Goal: Task Accomplishment & Management: Use online tool/utility

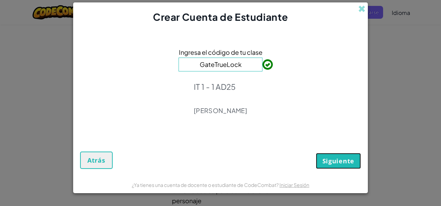
click at [357, 162] on button "Siguiente" at bounding box center [338, 161] width 45 height 16
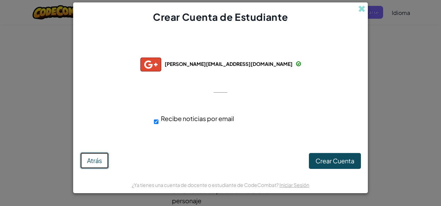
click at [95, 163] on span "Atrás" at bounding box center [94, 161] width 15 height 8
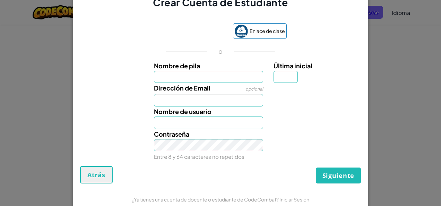
click at [160, 82] on input "Nombre de pila" at bounding box center [209, 77] width 110 height 12
click at [137, 64] on div "Nombre de pila Última inicial" at bounding box center [221, 72] width 288 height 23
click at [158, 78] on input "Nombre de pila" at bounding box center [209, 77] width 110 height 12
type input "i"
click at [183, 77] on input "IAan" at bounding box center [209, 77] width 110 height 12
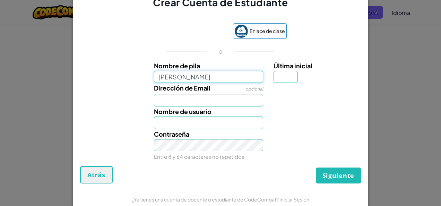
type input "Ian"
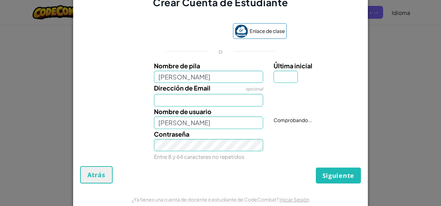
click at [149, 85] on div "Dirección de Email opcional" at bounding box center [209, 95] width 120 height 24
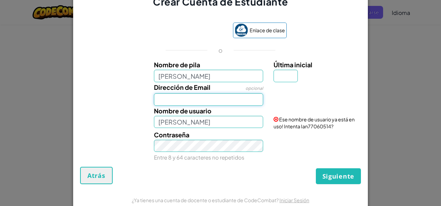
click at [165, 101] on input "Dirección de Email" at bounding box center [209, 99] width 110 height 12
type input "ian.arreol@gmail.com"
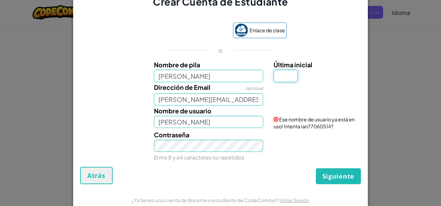
type input "A"
type input "IanA"
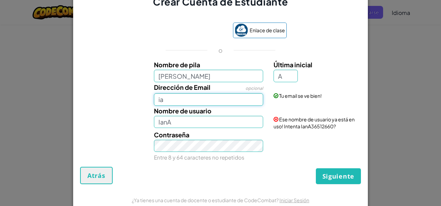
type input "i"
click at [208, 122] on input "IanA" at bounding box center [209, 122] width 110 height 12
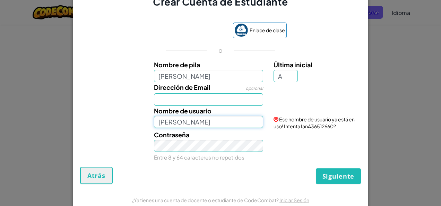
type input "Ian"
click at [183, 100] on input "Dirección de Email" at bounding box center [209, 99] width 110 height 12
type input "AL07202228@tecmilenio.mx"
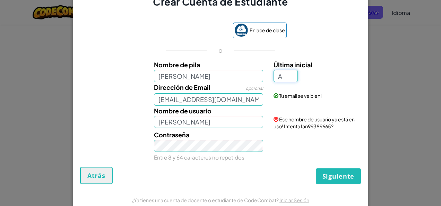
click at [286, 71] on input "A" at bounding box center [286, 76] width 24 height 12
type input "s"
type input "S"
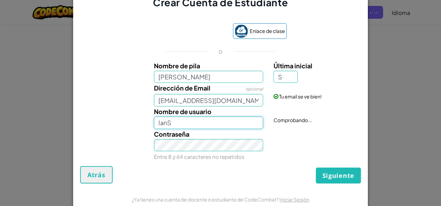
click at [216, 127] on input "IanS" at bounding box center [209, 123] width 110 height 12
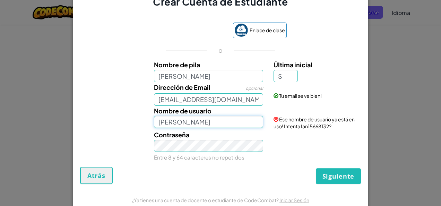
click at [180, 124] on input "Ian" at bounding box center [209, 122] width 110 height 12
click at [316, 168] on button "Siguiente" at bounding box center [338, 176] width 45 height 16
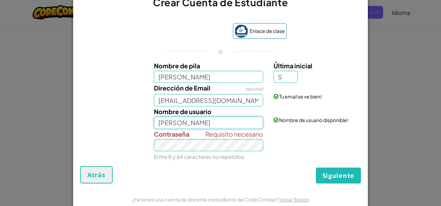
click at [180, 124] on input "Ian AREEOLA" at bounding box center [209, 123] width 110 height 12
type input "Ian ARROLA"
click at [330, 172] on span "Siguiente" at bounding box center [339, 175] width 32 height 8
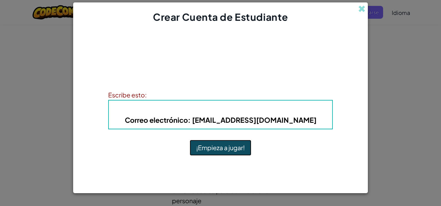
click at [200, 153] on button "¡Empieza a jugar!" at bounding box center [221, 148] width 62 height 16
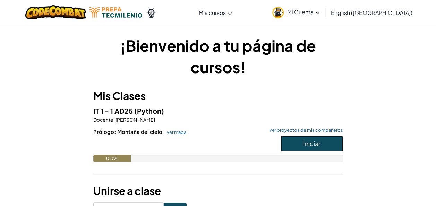
click at [317, 142] on span "Iniciar" at bounding box center [311, 144] width 17 height 8
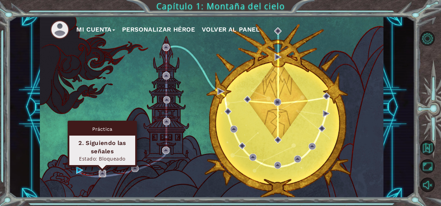
click at [99, 176] on img at bounding box center [102, 173] width 7 height 7
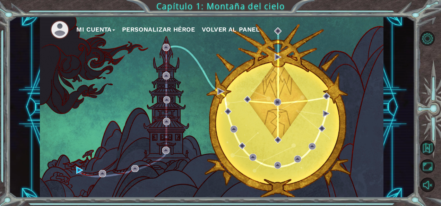
click at [84, 172] on div "Mi Cuenta Personalizar héroe Volver al panel" at bounding box center [212, 108] width 344 height 182
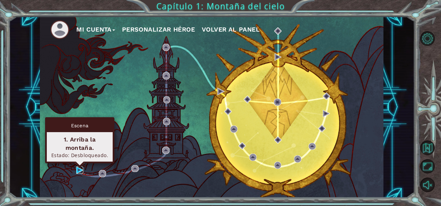
click at [81, 171] on img at bounding box center [79, 170] width 7 height 7
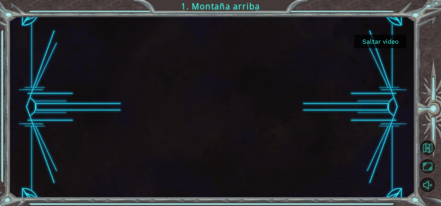
click at [373, 40] on button "Saltar video" at bounding box center [381, 42] width 52 height 14
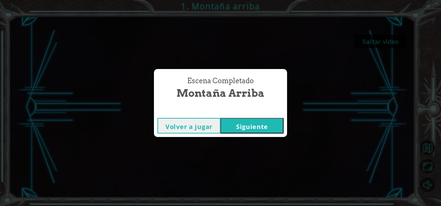
click at [260, 126] on button "Siguiente" at bounding box center [252, 126] width 63 height 16
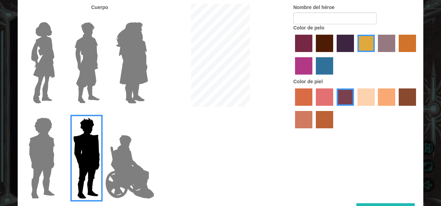
click at [85, 80] on img at bounding box center [87, 62] width 31 height 87
click at [103, 18] on input "Hero Lars" at bounding box center [103, 18] width 0 height 0
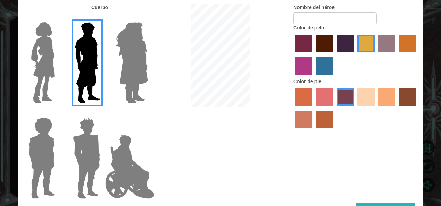
click at [368, 101] on label "color de piel de playa arenosa" at bounding box center [366, 97] width 17 height 17
click at [355, 108] on input "sandy beach skin color" at bounding box center [355, 108] width 0 height 0
click at [45, 45] on img at bounding box center [42, 62] width 29 height 87
click at [58, 18] on input "Hero Connie" at bounding box center [58, 18] width 0 height 0
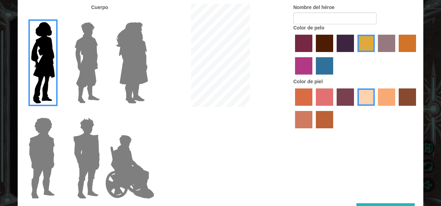
click at [90, 67] on img at bounding box center [87, 62] width 31 height 87
click at [103, 18] on input "Hero Lars" at bounding box center [103, 18] width 0 height 0
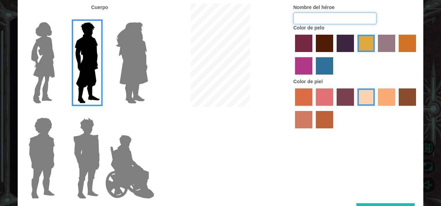
click at [308, 16] on input "Nombre del héroe" at bounding box center [335, 18] width 83 height 12
type input "[PERSON_NAME]"
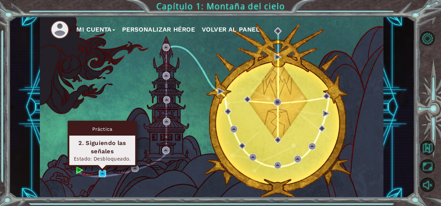
click at [102, 170] on body "Mi Cuenta Personalizar héroe Volver al panel Capítulo 1: Montaña del cielo Esce…" at bounding box center [220, 103] width 441 height 206
click at [102, 174] on img at bounding box center [102, 173] width 7 height 7
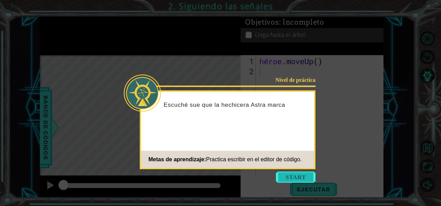
click at [295, 177] on button "Empezar" at bounding box center [296, 177] width 40 height 11
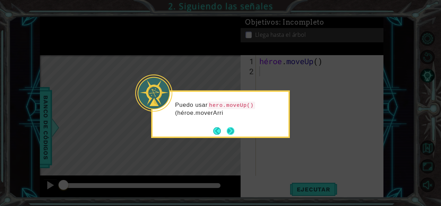
click at [229, 129] on button "Próximo" at bounding box center [230, 130] width 9 height 9
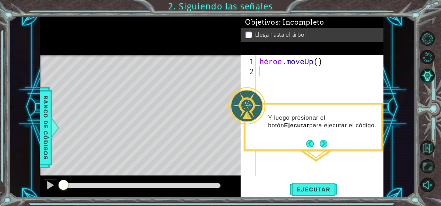
click at [265, 117] on div at bounding box center [246, 105] width 37 height 37
click at [323, 143] on button "Próximo" at bounding box center [324, 144] width 10 height 10
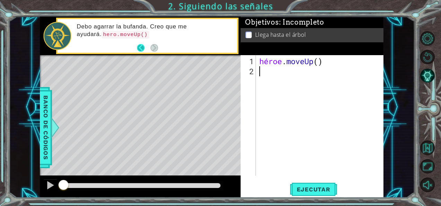
click at [140, 49] on button "Atrás" at bounding box center [144, 48] width 14 height 8
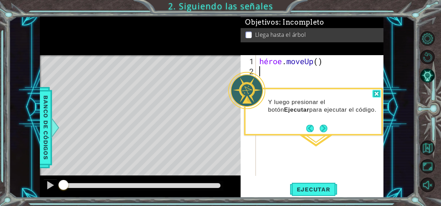
click at [373, 92] on div at bounding box center [377, 94] width 8 height 8
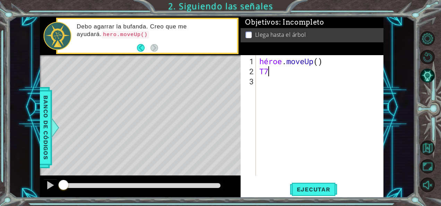
type textarea "t"
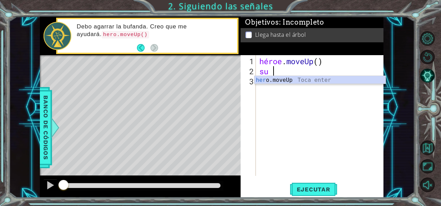
type textarea "hero"
click at [291, 71] on div "héroe . moveUp ( ) héroe" at bounding box center [322, 126] width 128 height 141
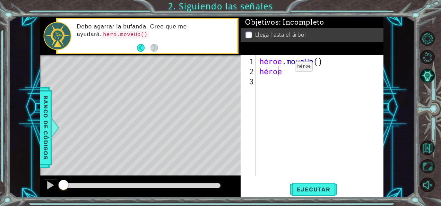
click at [285, 69] on div "héroe . moveUp ( ) héroe" at bounding box center [322, 126] width 128 height 141
click at [278, 77] on div "héroe . moveUp ( ) héroe" at bounding box center [322, 126] width 128 height 141
click at [284, 72] on div "héroe . moveUp ( ) héroe" at bounding box center [322, 126] width 128 height 141
type textarea "hero"
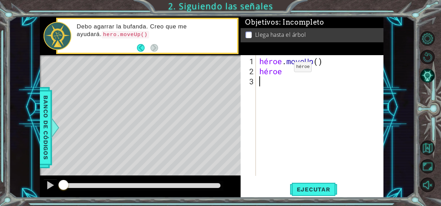
click at [284, 69] on div "héroe . moveUp ( ) héroe" at bounding box center [322, 126] width 128 height 141
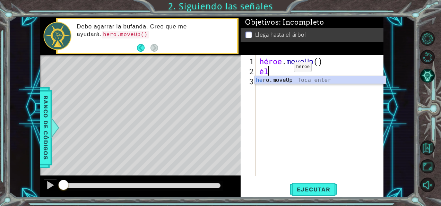
type textarea "h"
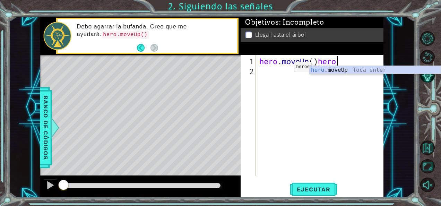
scroll to position [0, 3]
type textarea "hero.moveUp()h"
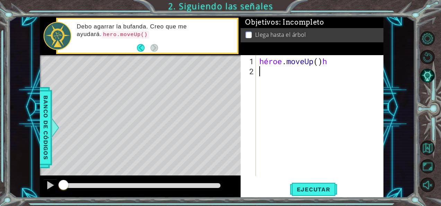
click at [266, 71] on div "héroe . moveUp ( ) h" at bounding box center [322, 126] width 128 height 141
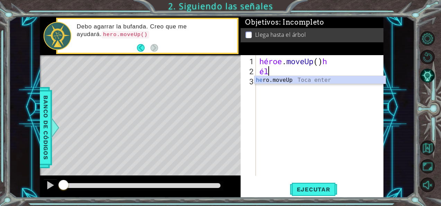
scroll to position [0, 0]
type textarea "h"
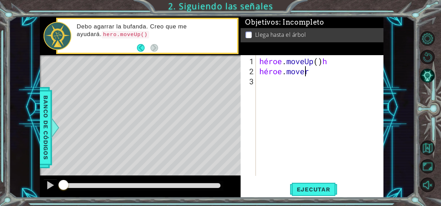
type textarea "hero.move u"
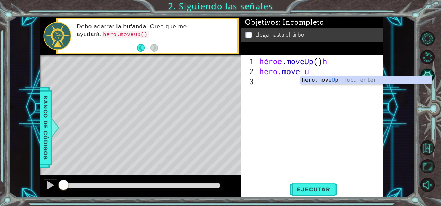
scroll to position [0, 2]
click at [316, 79] on div "hero.move U p Toca enter" at bounding box center [367, 88] width 132 height 25
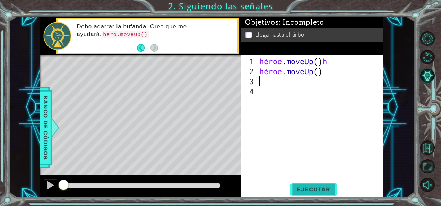
click at [301, 185] on button "Ejecutar" at bounding box center [314, 189] width 48 height 14
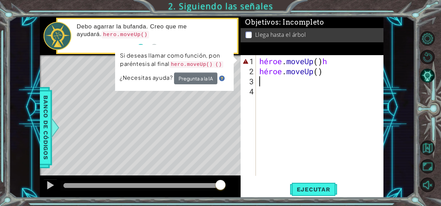
click at [170, 106] on div "Mapa de nivel" at bounding box center [200, 157] width 321 height 204
click at [190, 83] on button "Pregunta a la IA" at bounding box center [195, 79] width 43 height 12
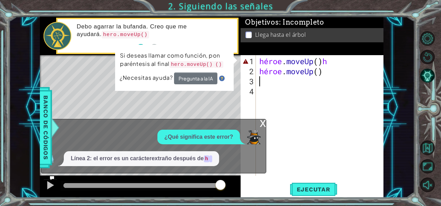
click at [302, 78] on div "héroe . moveUp ( ) h héroe . moveUp ( )" at bounding box center [322, 126] width 128 height 141
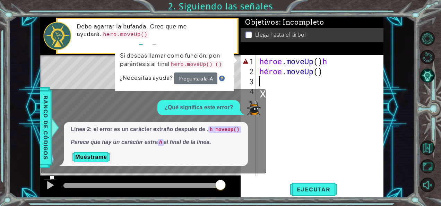
click at [340, 60] on div "héroe . moveUp ( ) h héroe . moveUp ( )" at bounding box center [322, 126] width 128 height 141
type textarea "hero.moveUp()"
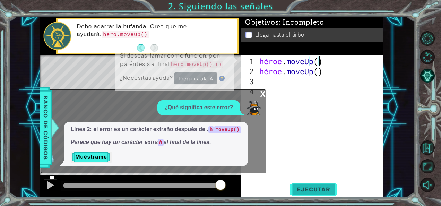
click at [305, 187] on span "Ejecutar" at bounding box center [314, 189] width 48 height 7
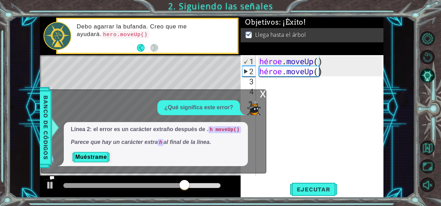
click at [263, 97] on div "x" at bounding box center [263, 93] width 6 height 7
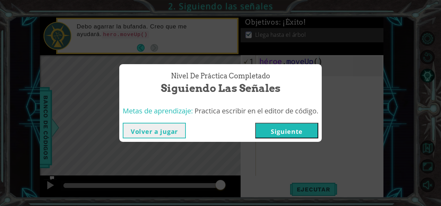
click at [281, 135] on button "Siguiente" at bounding box center [286, 131] width 63 height 16
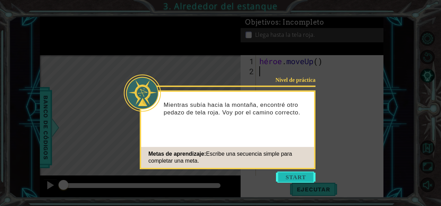
click at [294, 176] on button "Empezar" at bounding box center [296, 177] width 40 height 11
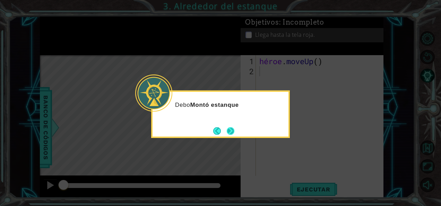
click at [234, 133] on button "Próximo" at bounding box center [231, 131] width 13 height 13
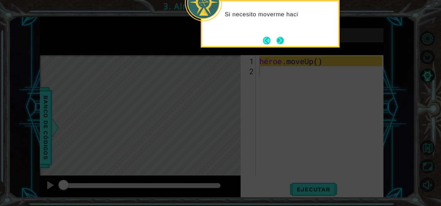
click at [285, 42] on button "Próximo" at bounding box center [281, 40] width 12 height 12
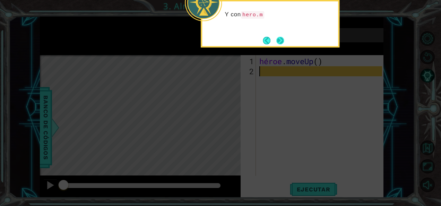
click at [276, 36] on button "Próximo" at bounding box center [281, 41] width 10 height 10
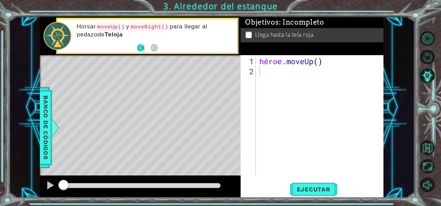
click at [142, 49] on button "Atrás" at bounding box center [144, 48] width 14 height 8
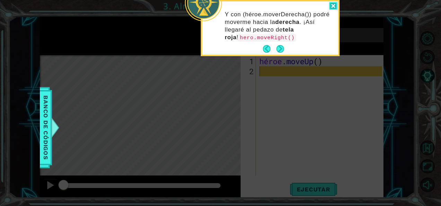
click at [331, 6] on div at bounding box center [333, 6] width 8 height 8
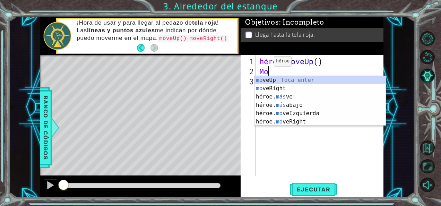
type textarea "m"
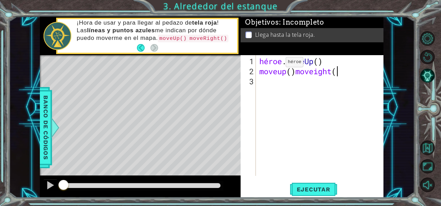
scroll to position [0, 3]
type textarea "moveup()moveight()"
click at [308, 189] on span "Ejecutar" at bounding box center [314, 189] width 48 height 7
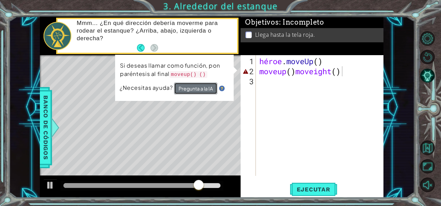
click at [191, 86] on button "Pregunta a la IA" at bounding box center [195, 89] width 43 height 12
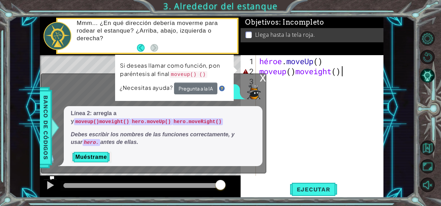
click at [296, 72] on div "héroe . moveUp ( ) moveup ( ) moveight ( )" at bounding box center [322, 126] width 128 height 141
